Goal: Task Accomplishment & Management: Manage account settings

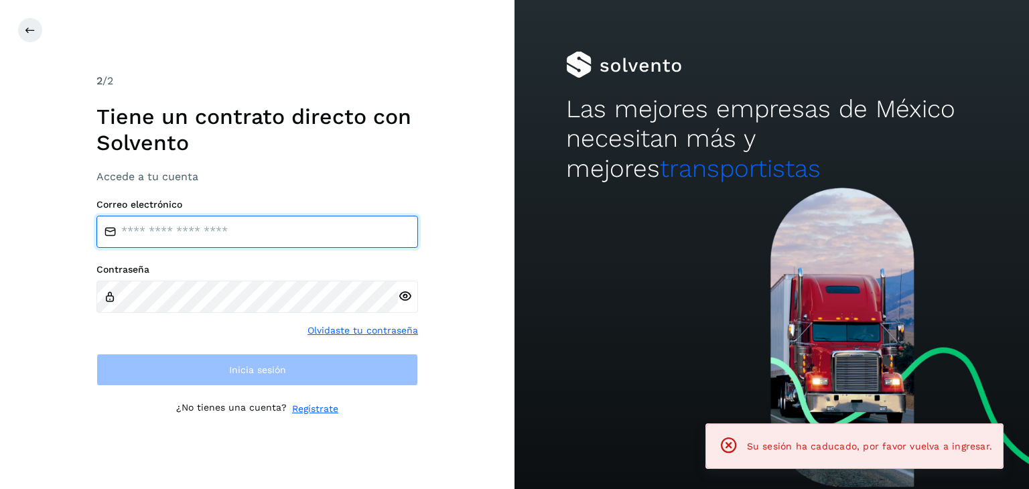
click at [281, 232] on input "email" at bounding box center [257, 232] width 322 height 32
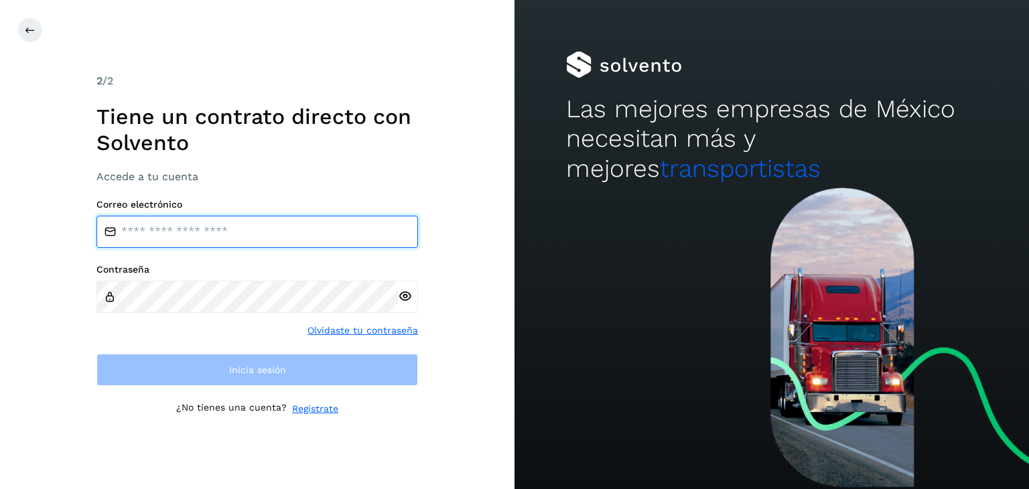
type input "**********"
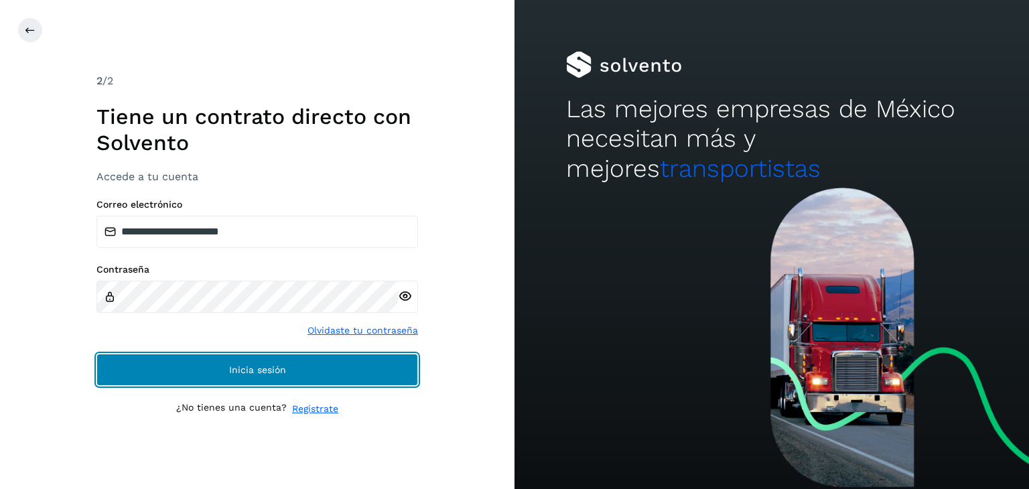
click at [283, 379] on button "Inicia sesión" at bounding box center [257, 370] width 322 height 32
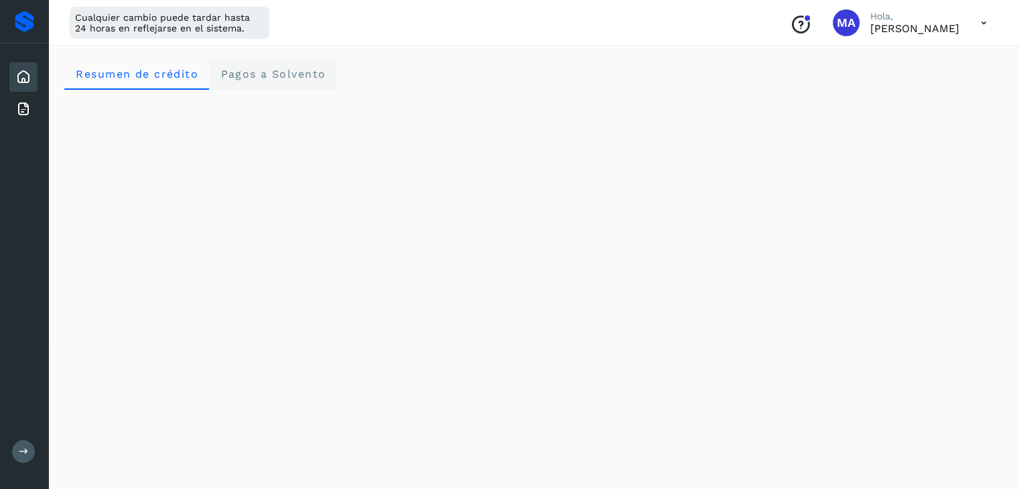
click at [273, 64] on Solvento "Pagos a Solvento" at bounding box center [272, 74] width 127 height 32
drag, startPoint x: 574, startPoint y: 65, endPoint x: 792, endPoint y: 93, distance: 220.2
click at [574, 64] on div "Resumen de crédito Pagos a Solvento" at bounding box center [533, 74] width 939 height 32
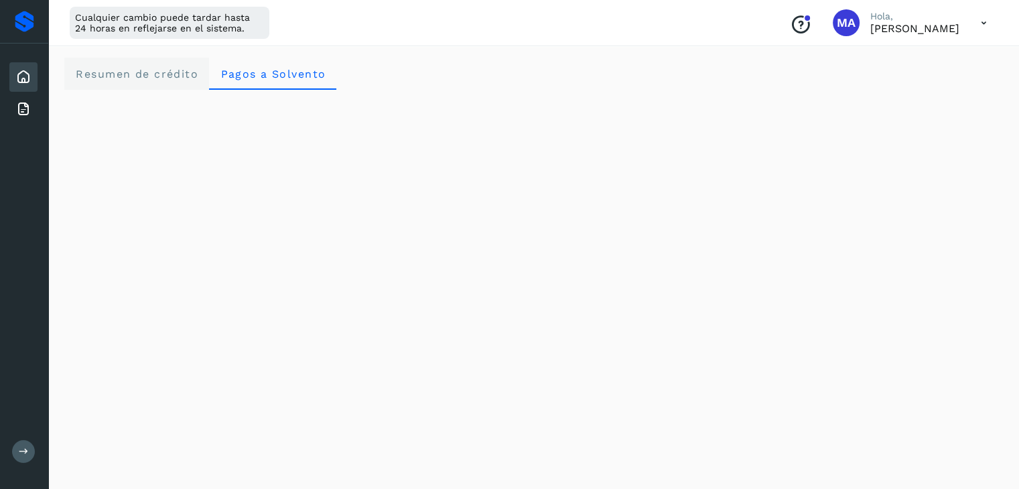
click at [98, 76] on span "Resumen de crédito" at bounding box center [136, 74] width 123 height 13
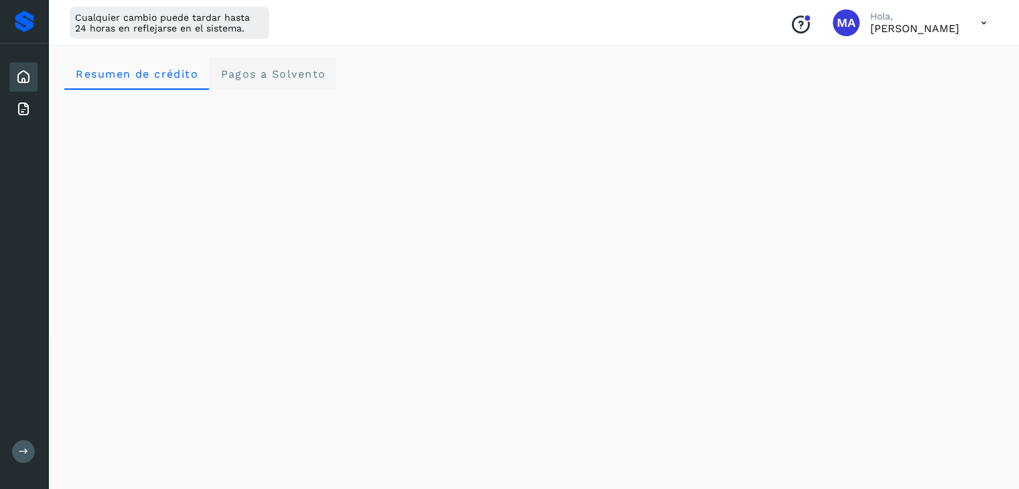
drag, startPoint x: 267, startPoint y: 70, endPoint x: 273, endPoint y: 75, distance: 7.6
click at [267, 69] on span "Pagos a Solvento" at bounding box center [273, 74] width 106 height 13
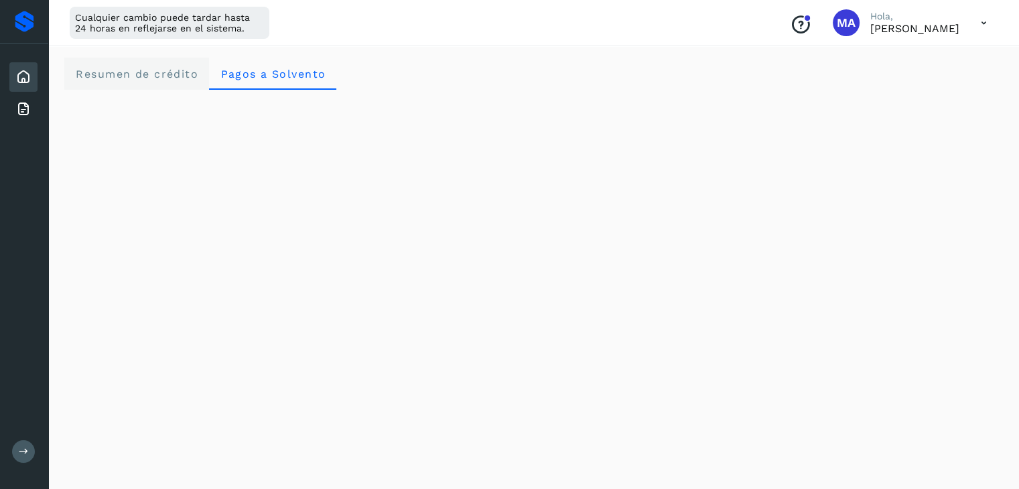
click at [121, 81] on crédito "Resumen de crédito" at bounding box center [136, 74] width 145 height 32
click at [38, 116] on div "Inicio Facturas" at bounding box center [24, 93] width 48 height 99
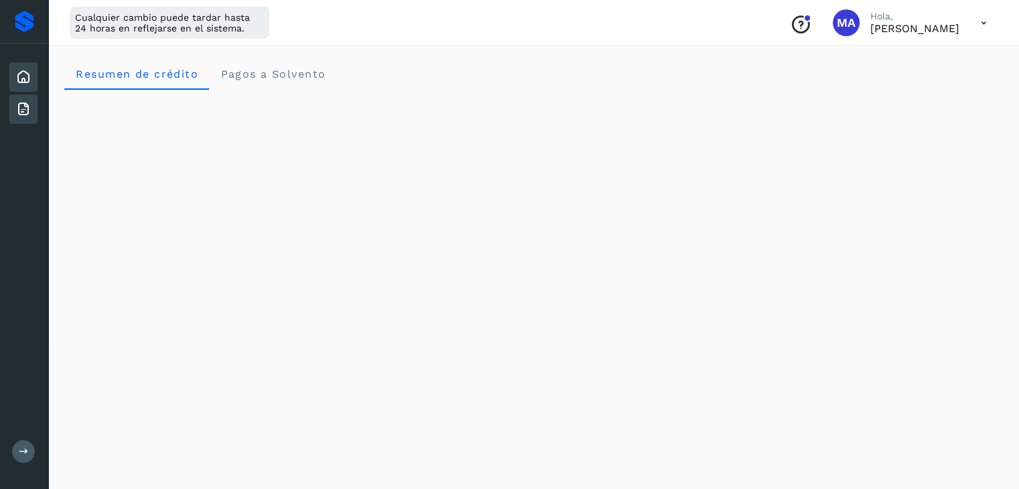
click at [19, 112] on icon at bounding box center [23, 109] width 16 height 16
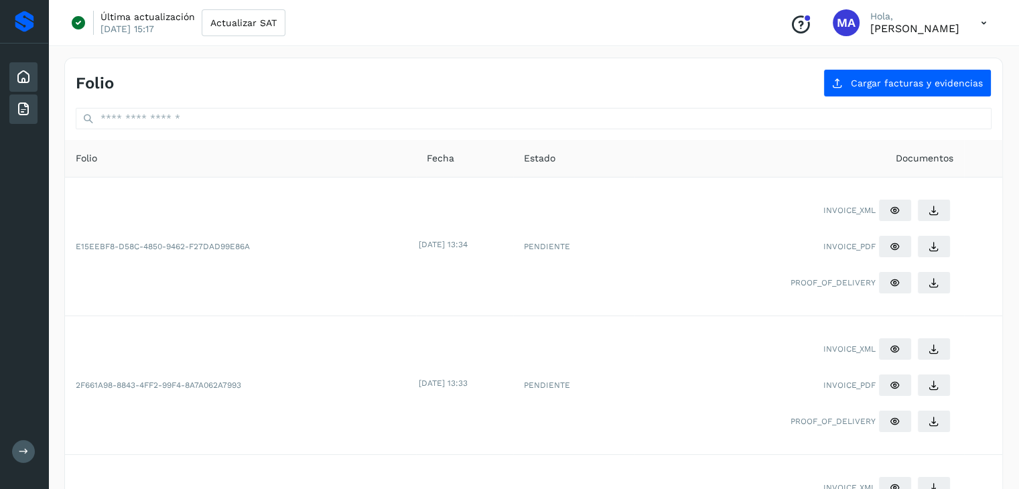
click at [21, 82] on icon at bounding box center [23, 77] width 16 height 16
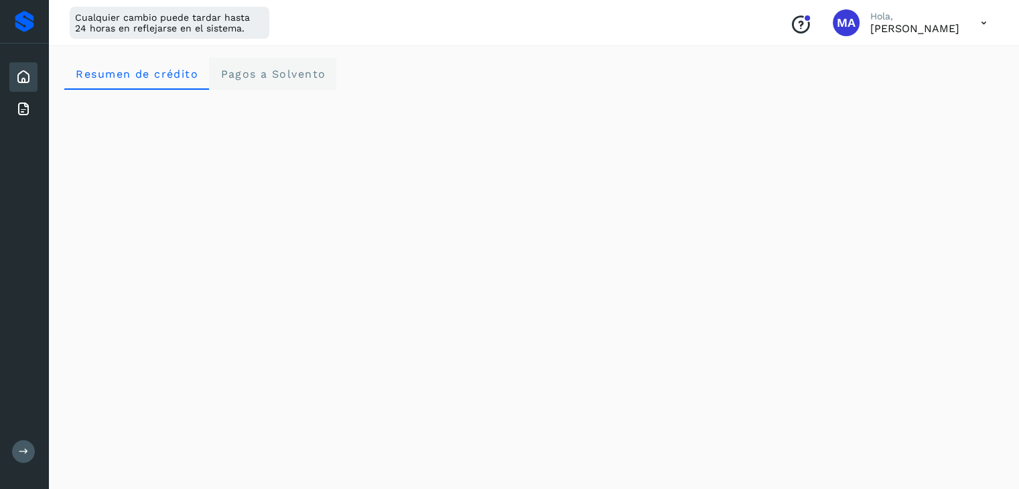
click at [275, 65] on Solvento "Pagos a Solvento" at bounding box center [272, 74] width 127 height 32
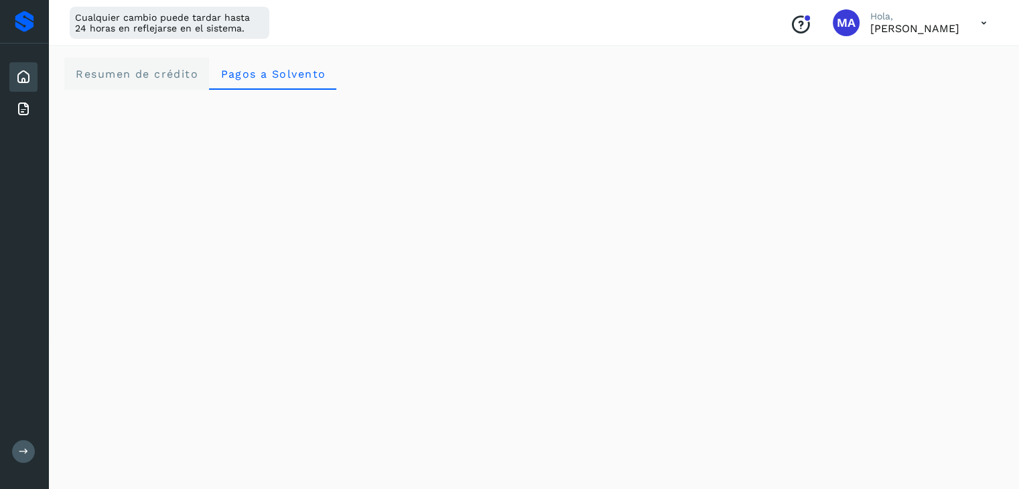
click at [147, 78] on span "Resumen de crédito" at bounding box center [136, 74] width 123 height 13
